Goal: Task Accomplishment & Management: Use online tool/utility

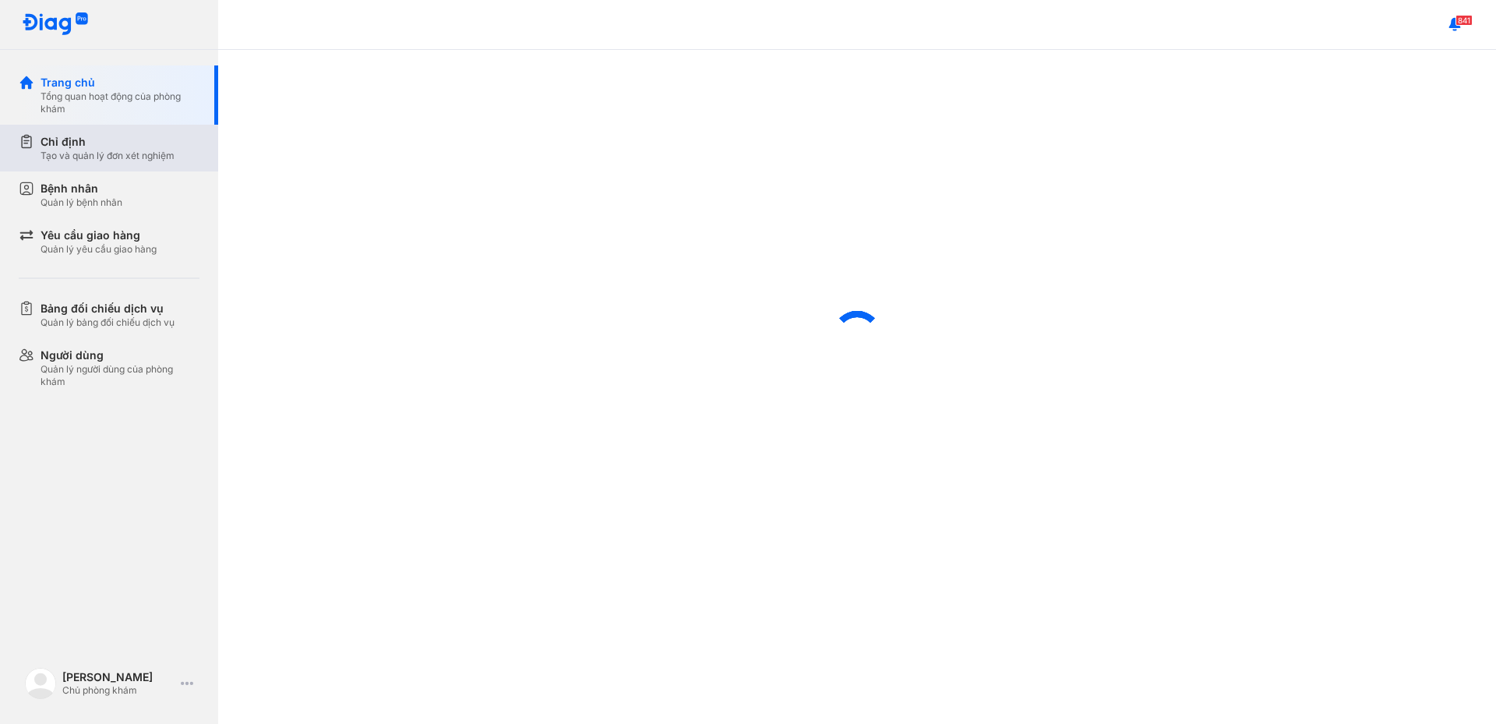
click at [161, 152] on div "Tạo và quản lý đơn xét nghiệm" at bounding box center [108, 156] width 134 height 12
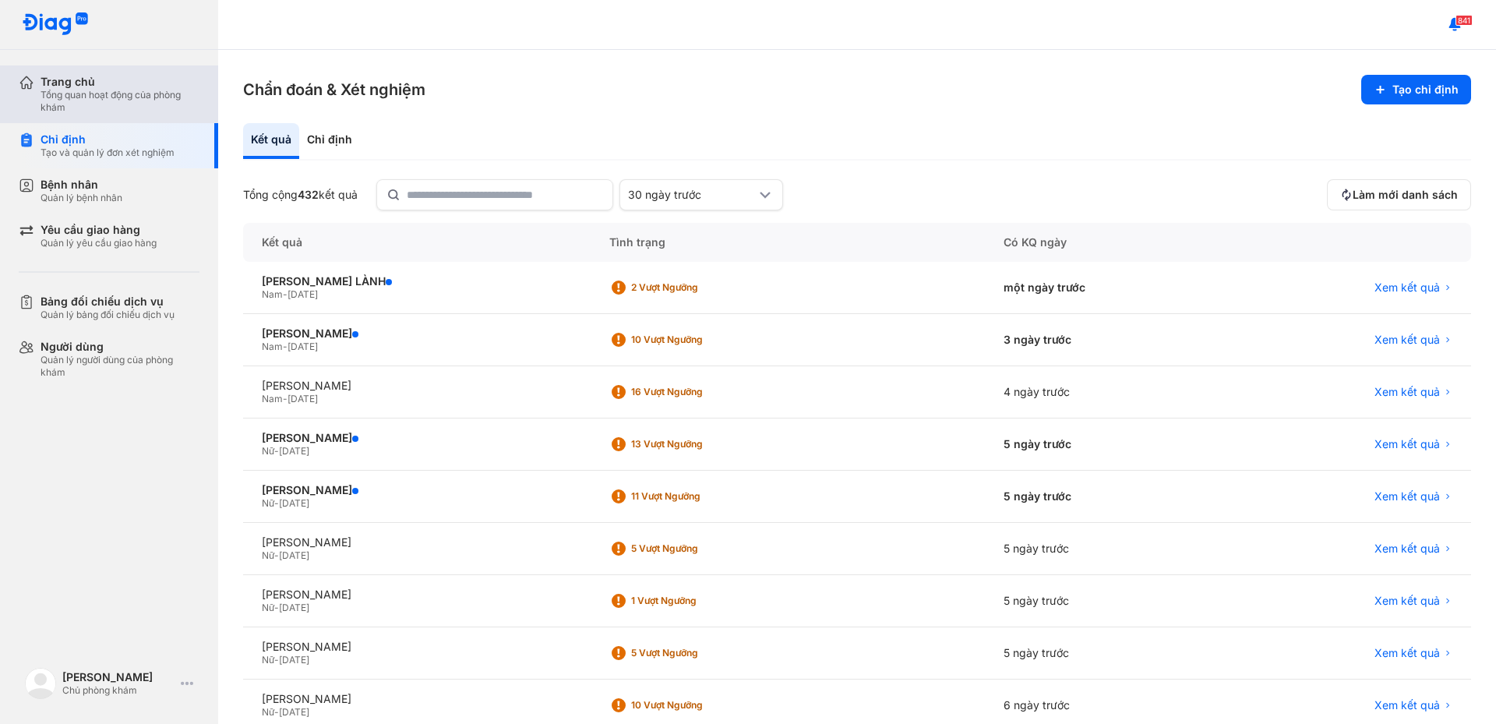
click at [103, 93] on div "Tổng quan hoạt động của phòng khám" at bounding box center [120, 101] width 159 height 25
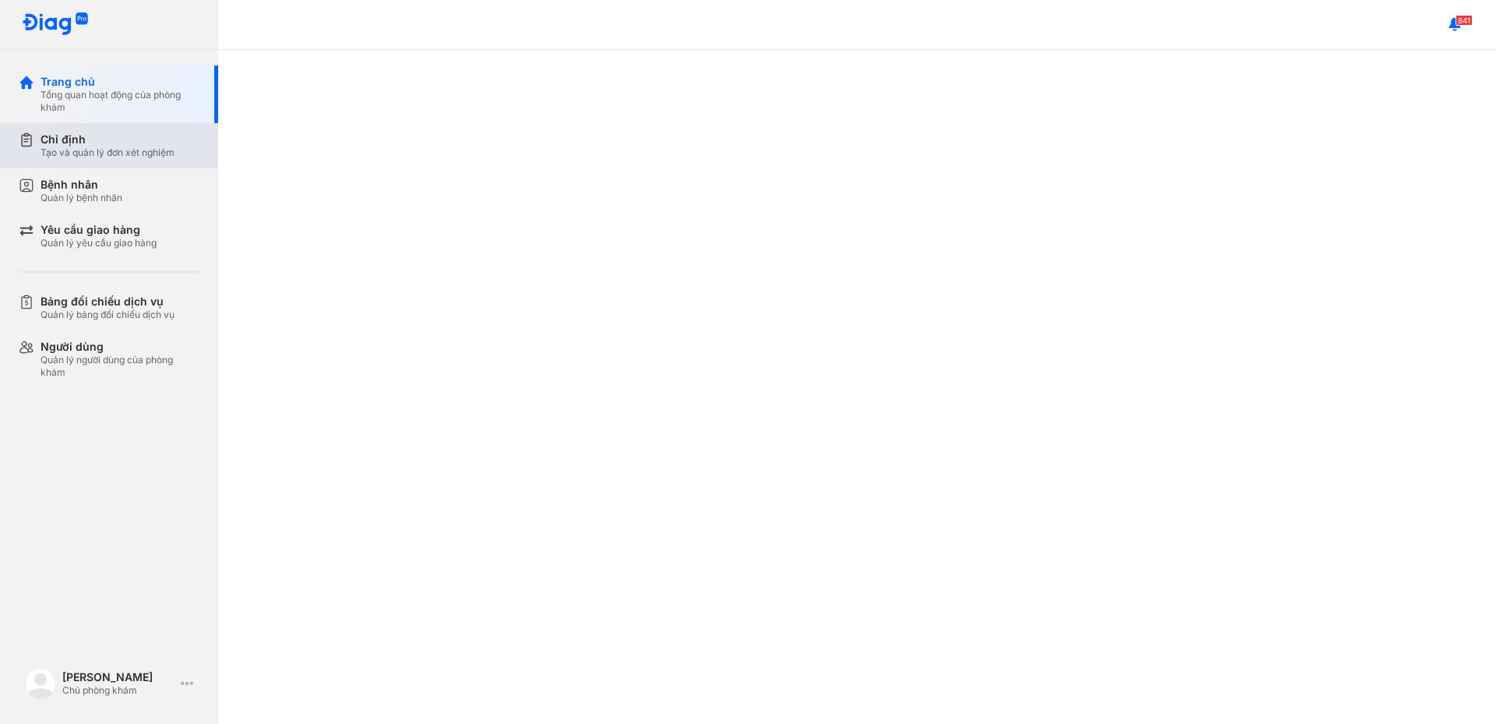
click at [140, 150] on div "Tạo và quản lý đơn xét nghiệm" at bounding box center [108, 153] width 134 height 12
